Goal: Browse casually

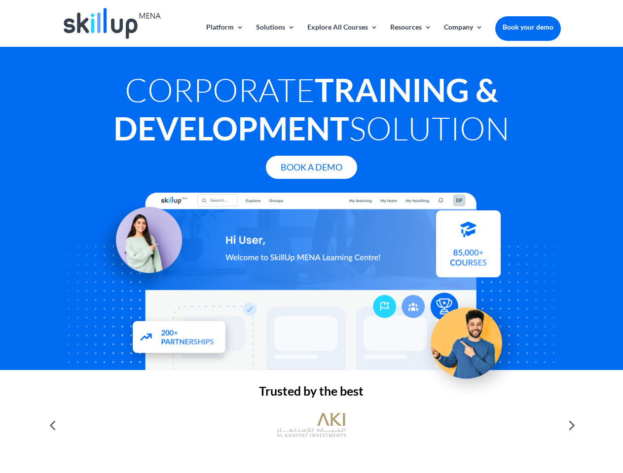
click at [311, 237] on div at bounding box center [311, 282] width 498 height 178
click at [275, 35] on link "Solutions" at bounding box center [275, 35] width 39 height 23
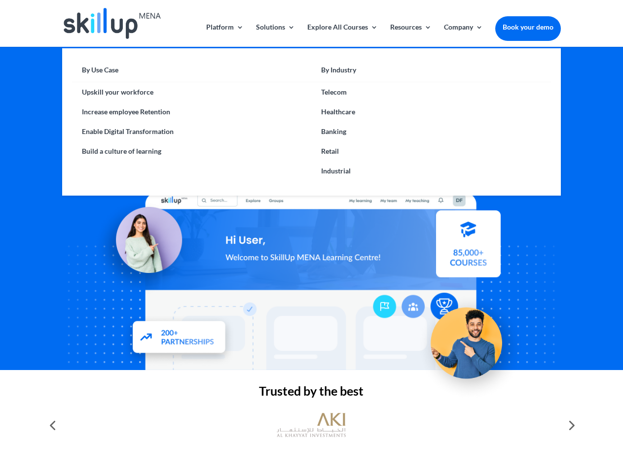
click at [342, 35] on link "Explore All Courses" at bounding box center [342, 35] width 71 height 23
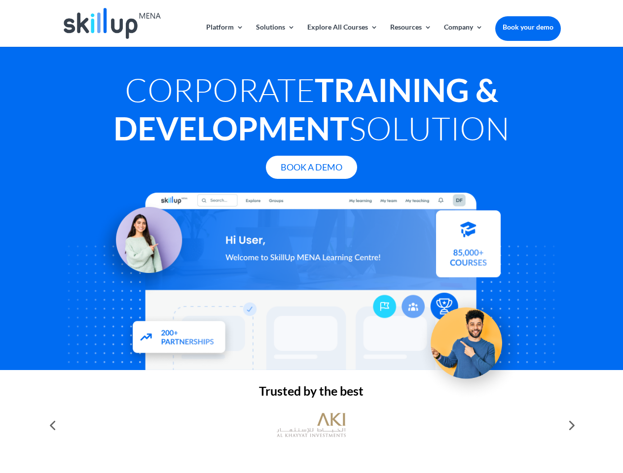
click at [410, 35] on link "Resources" at bounding box center [410, 35] width 41 height 23
click at [463, 35] on link "Company" at bounding box center [463, 35] width 39 height 23
click at [311, 426] on img at bounding box center [311, 425] width 69 height 35
